Goal: Transaction & Acquisition: Book appointment/travel/reservation

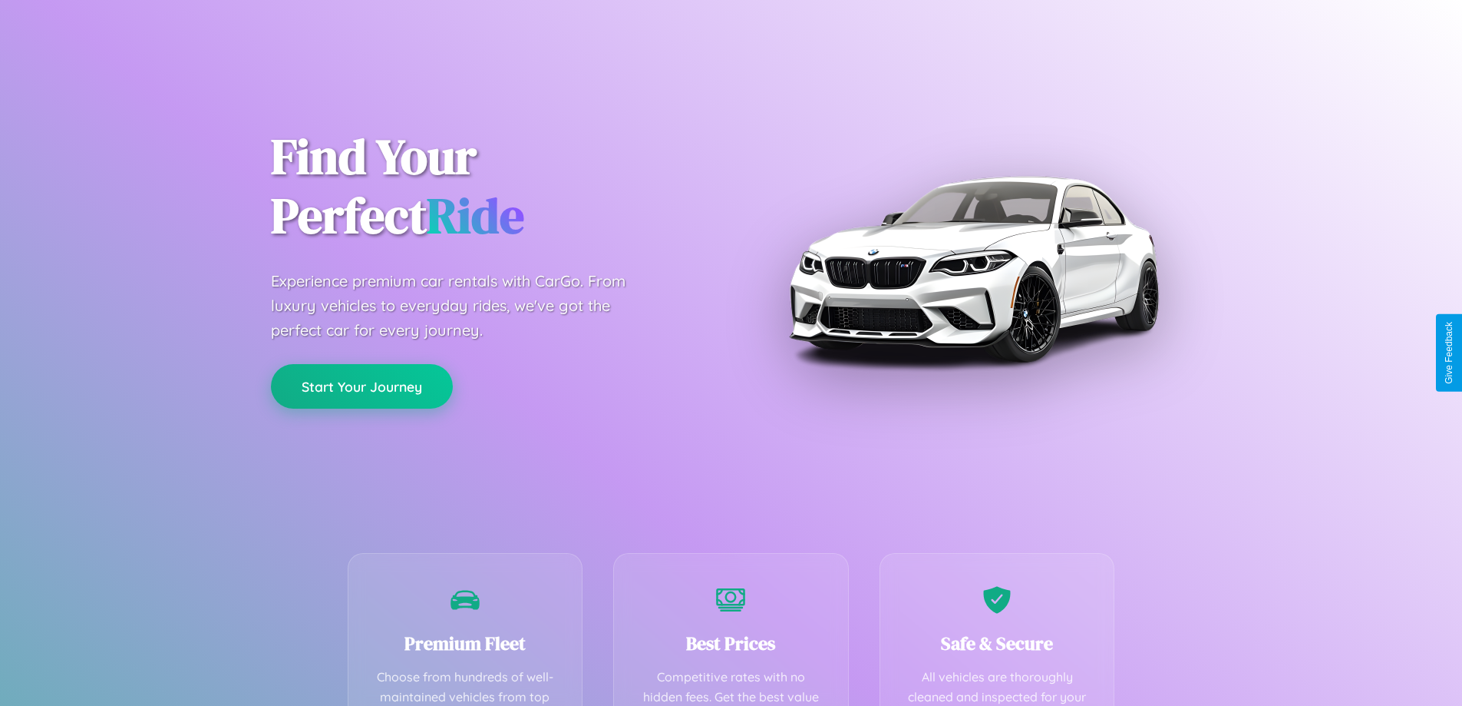
click at [362, 386] on button "Start Your Journey" at bounding box center [362, 386] width 182 height 45
click at [362, 385] on button "Start Your Journey" at bounding box center [362, 386] width 182 height 45
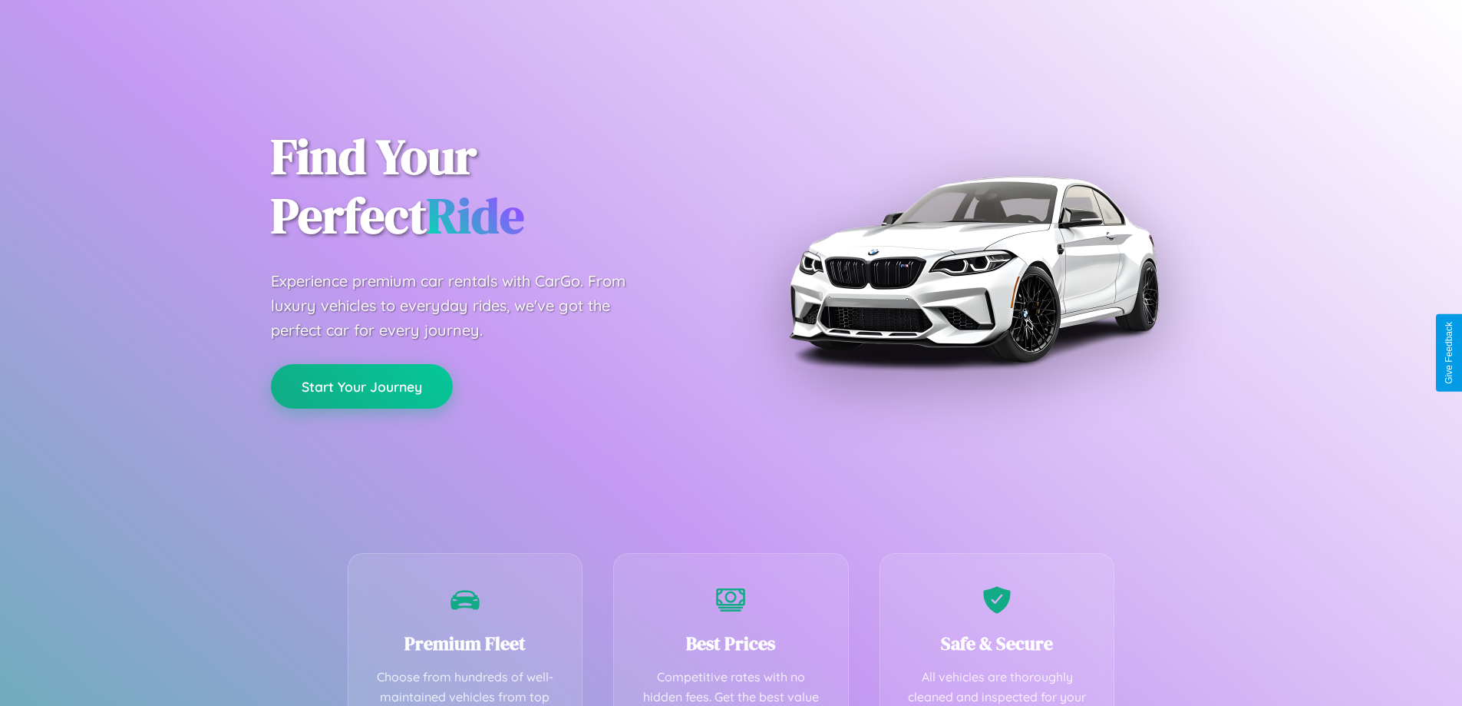
click at [362, 385] on button "Start Your Journey" at bounding box center [362, 386] width 182 height 45
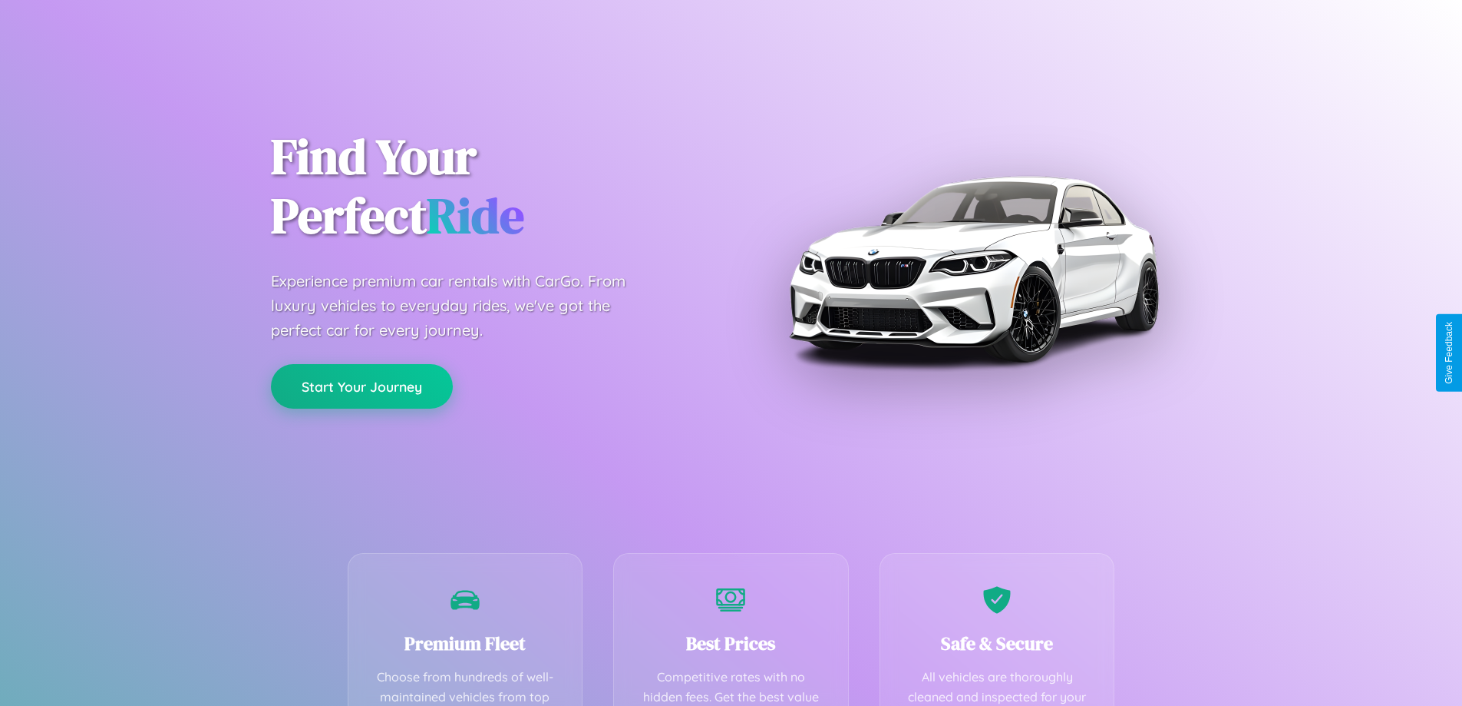
click at [362, 385] on button "Start Your Journey" at bounding box center [362, 386] width 182 height 45
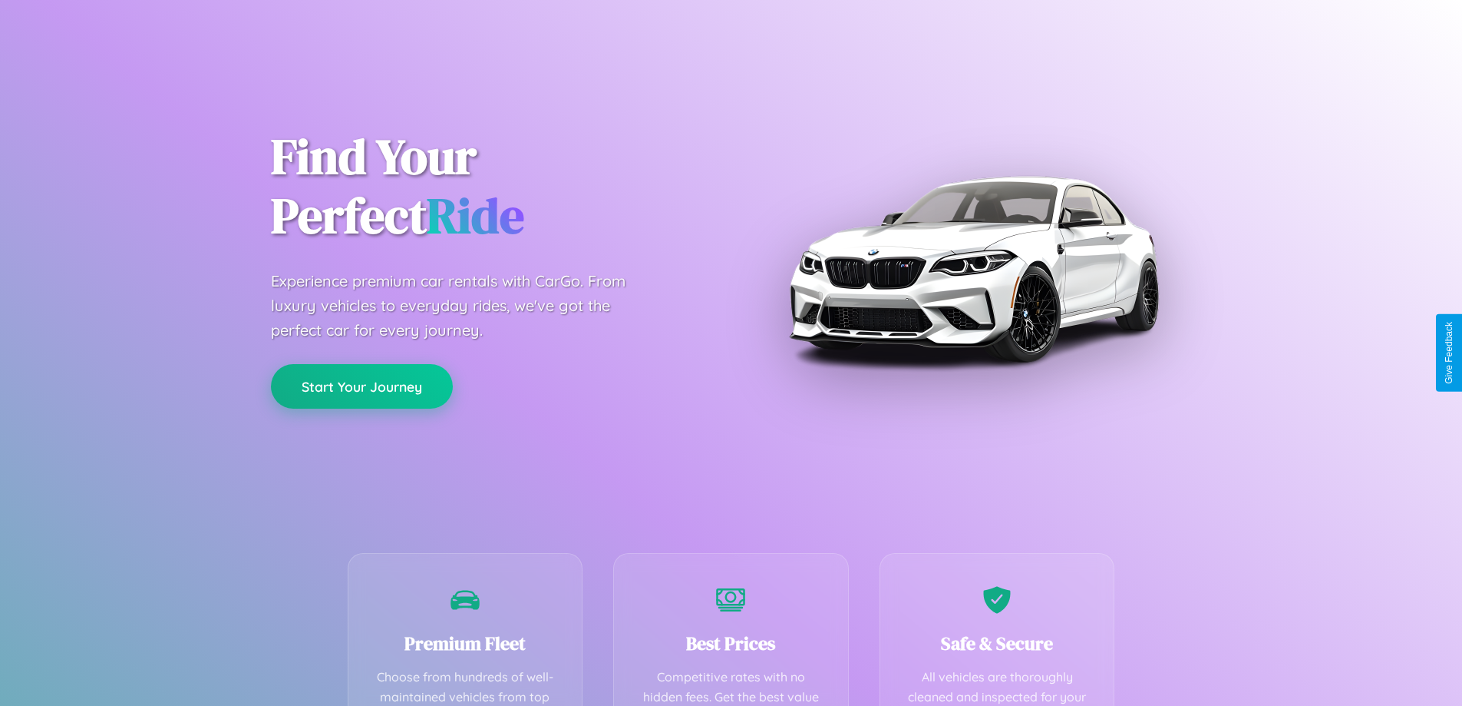
click at [362, 385] on button "Start Your Journey" at bounding box center [362, 386] width 182 height 45
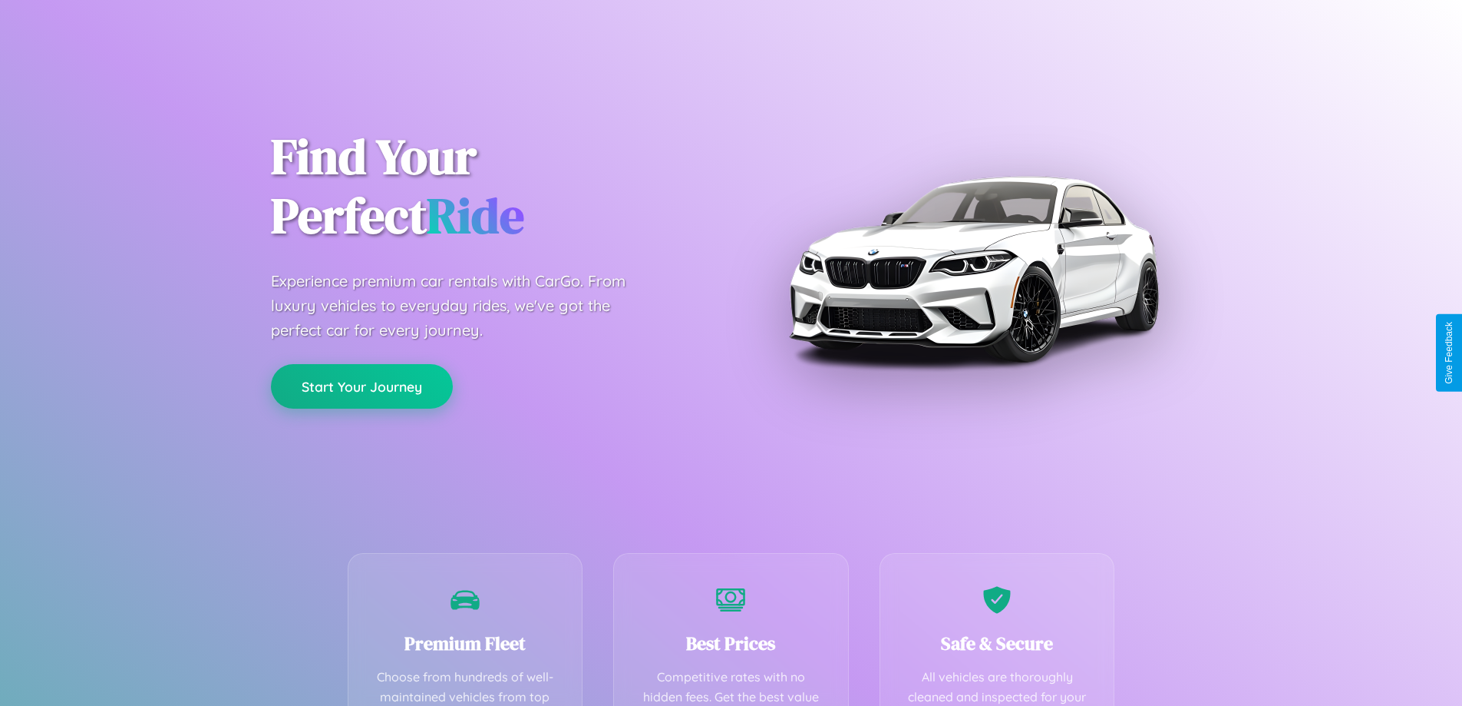
click at [362, 385] on button "Start Your Journey" at bounding box center [362, 386] width 182 height 45
